Goal: Information Seeking & Learning: Learn about a topic

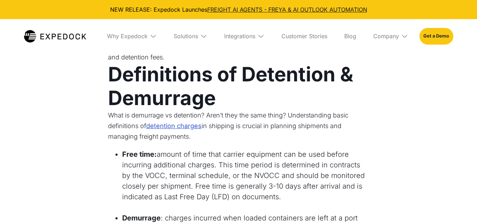
scroll to position [389, 0]
select select
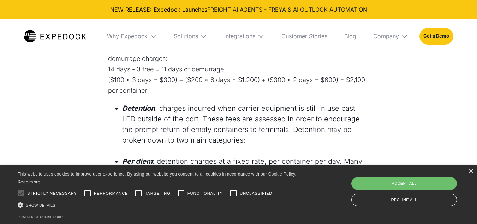
scroll to position [702, 0]
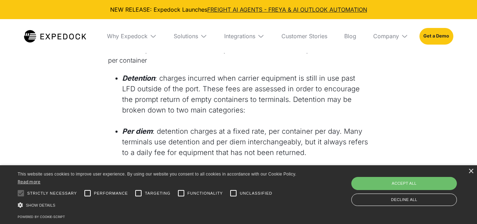
click at [473, 172] on div "× This website uses cookies to improve user experience. By using our website yo…" at bounding box center [238, 194] width 477 height 59
click at [472, 171] on div "×" at bounding box center [470, 171] width 5 height 5
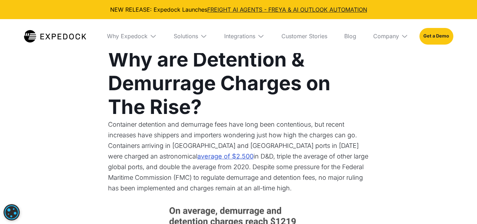
scroll to position [911, 0]
